Goal: Transaction & Acquisition: Purchase product/service

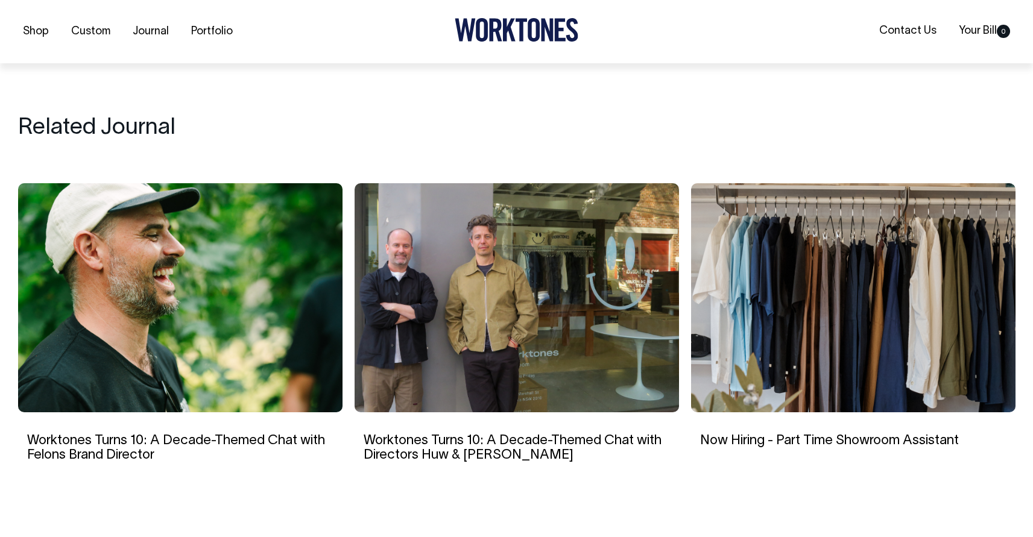
scroll to position [2005, 0]
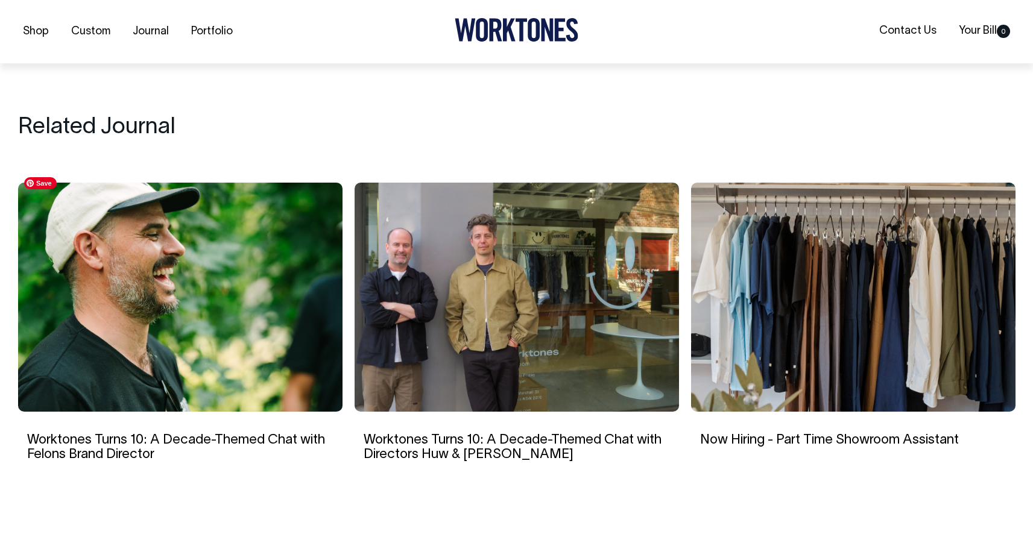
click at [189, 290] on img at bounding box center [180, 297] width 325 height 229
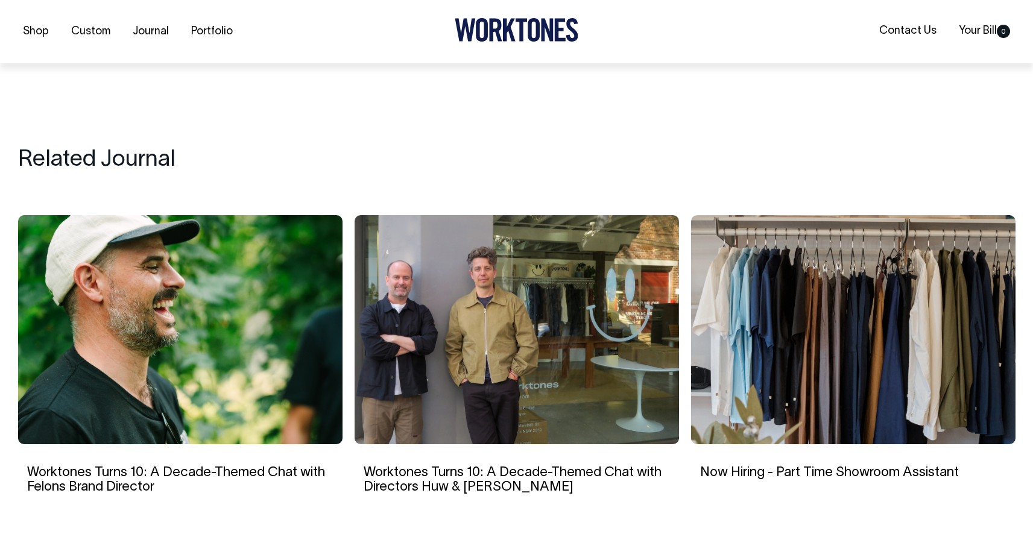
scroll to position [1930, 0]
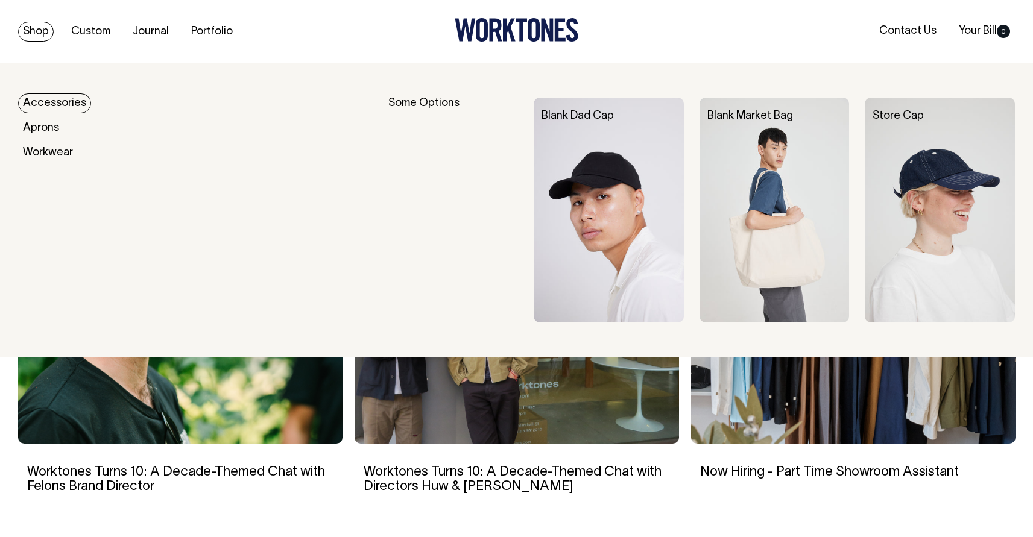
click at [43, 28] on link "Shop" at bounding box center [36, 32] width 36 height 20
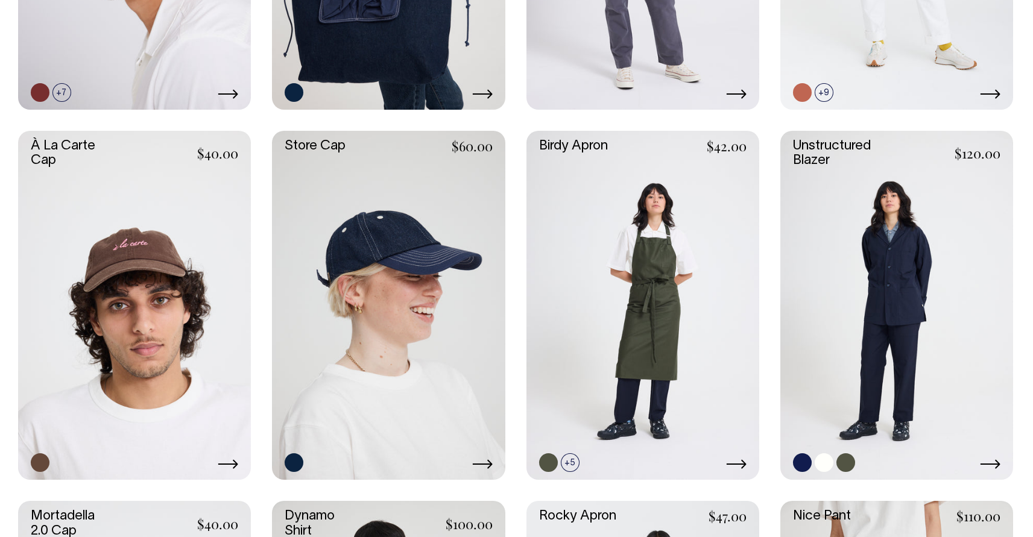
scroll to position [596, 0]
click at [895, 318] on link at bounding box center [897, 305] width 233 height 349
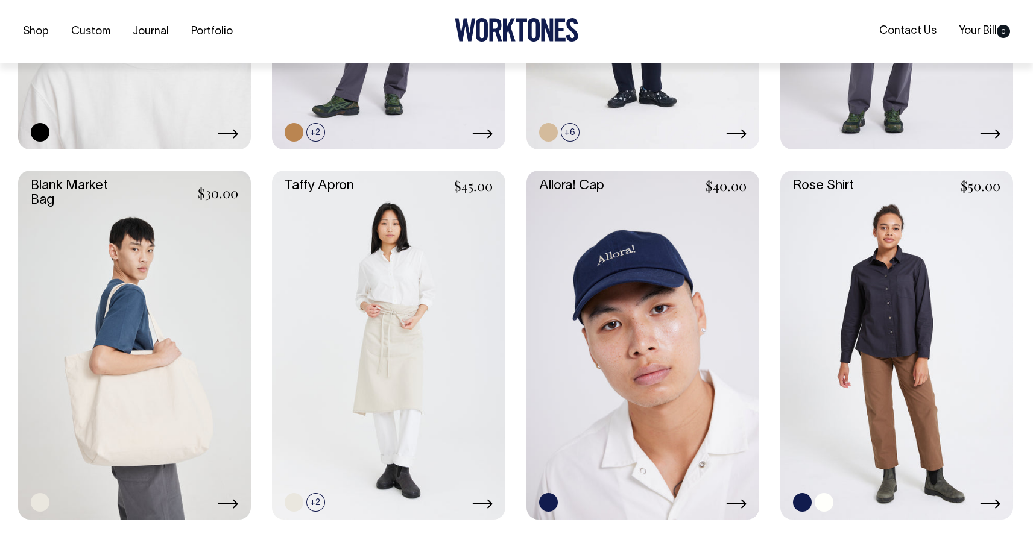
scroll to position [1668, 0]
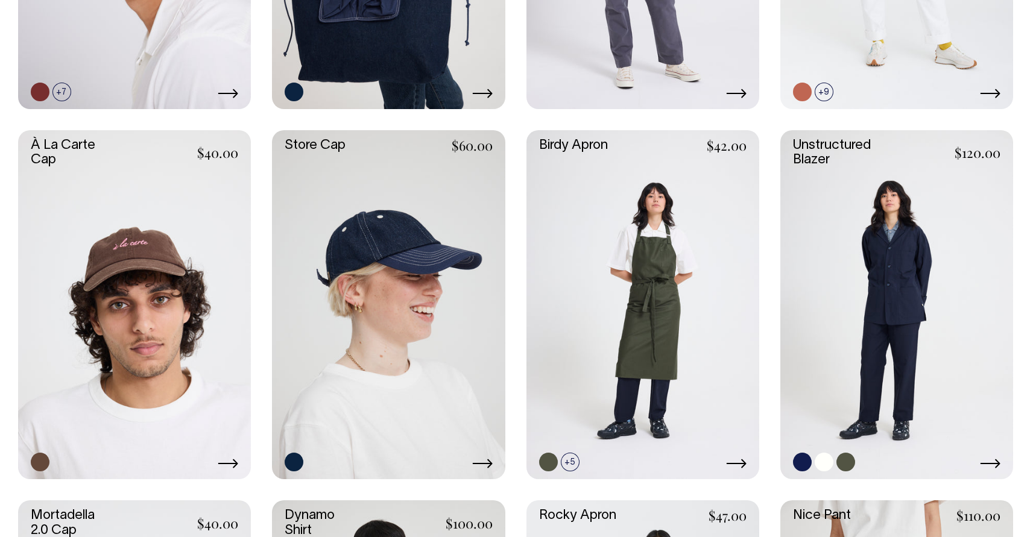
click at [949, 264] on link at bounding box center [897, 304] width 233 height 349
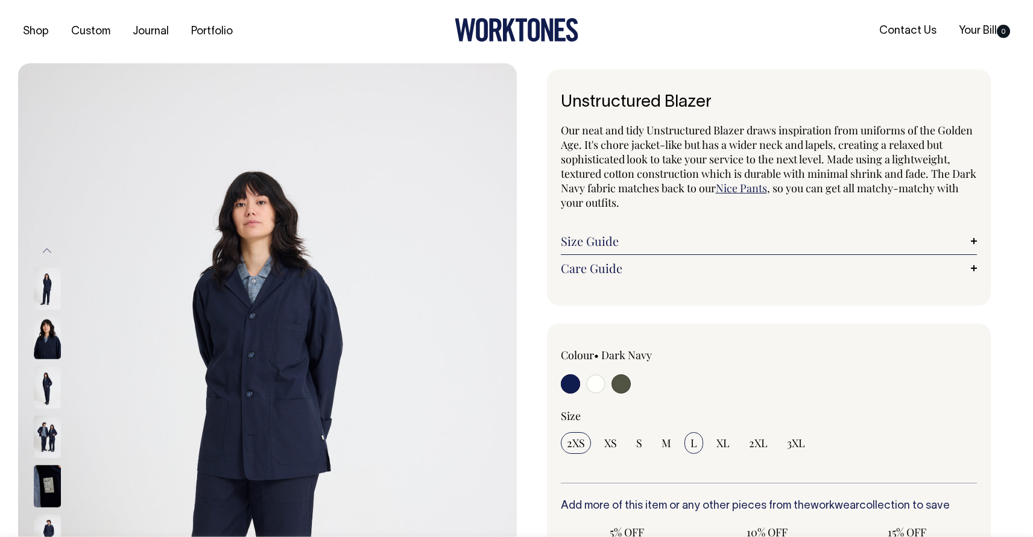
click at [696, 434] on input "L" at bounding box center [694, 444] width 19 height 22
radio input "true"
select select "L"
click at [599, 387] on input "radio" at bounding box center [595, 384] width 19 height 19
radio input "true"
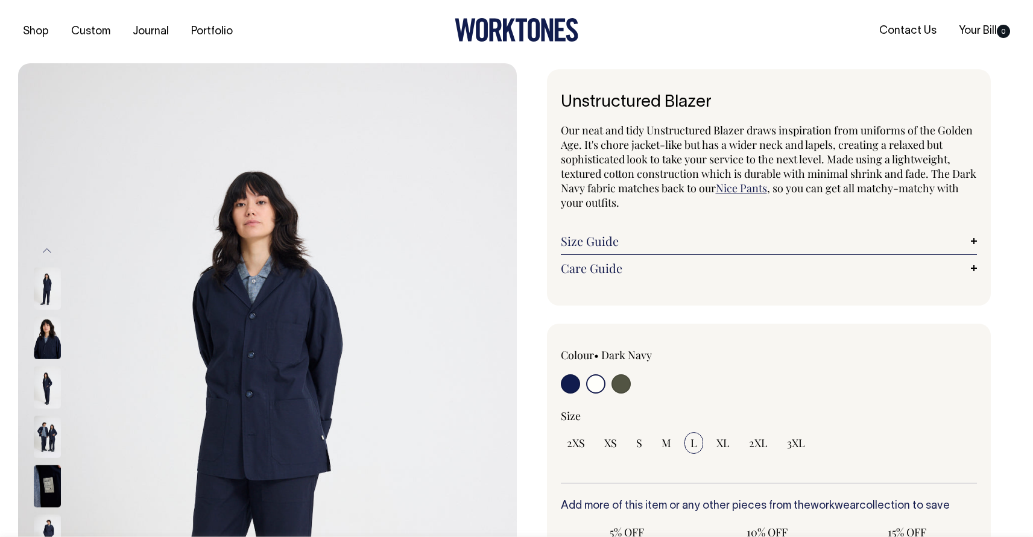
radio input "true"
select select "Off-White"
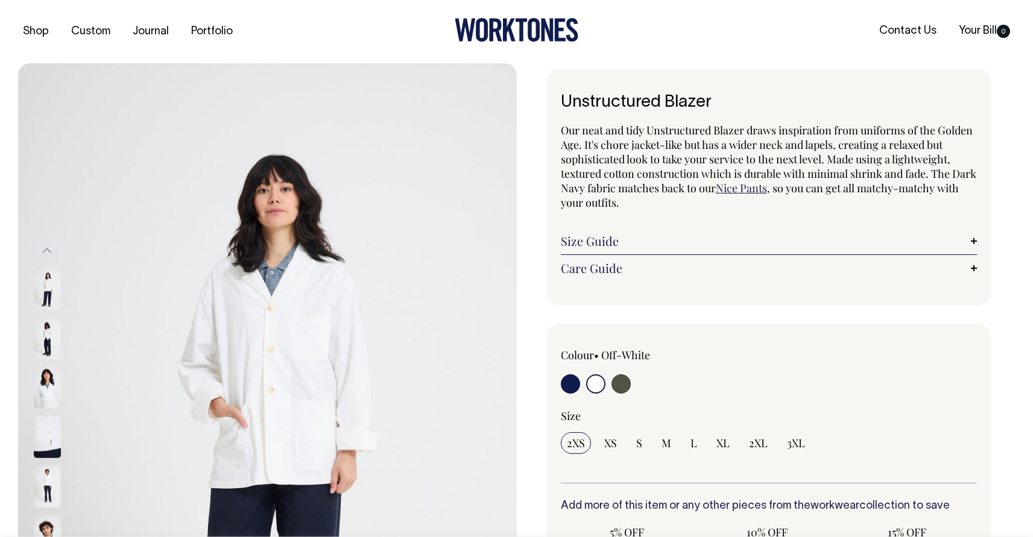
click at [576, 384] on input "radio" at bounding box center [570, 384] width 19 height 19
radio input "true"
select select "Dark Navy"
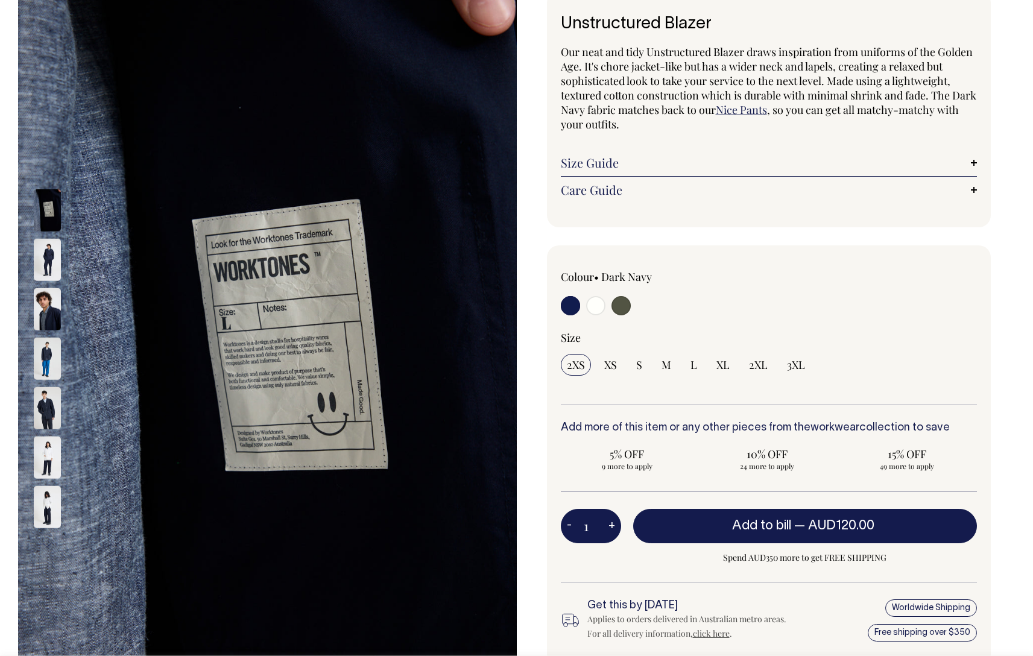
scroll to position [79, 0]
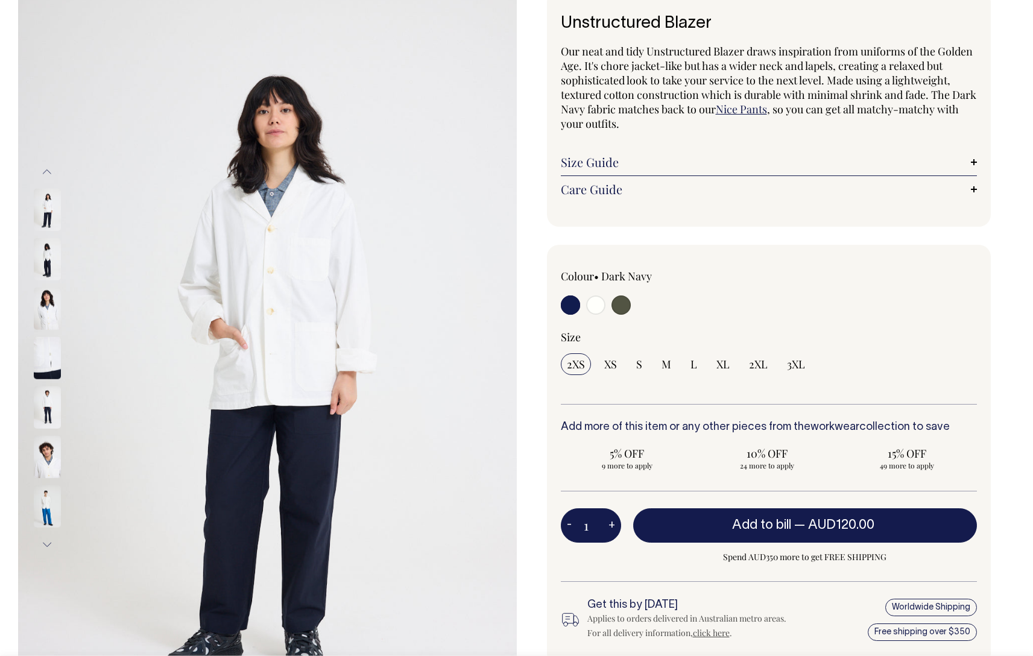
click at [626, 304] on input "radio" at bounding box center [621, 305] width 19 height 19
radio input "true"
select select "Olive"
